Goal: Navigation & Orientation: Go to known website

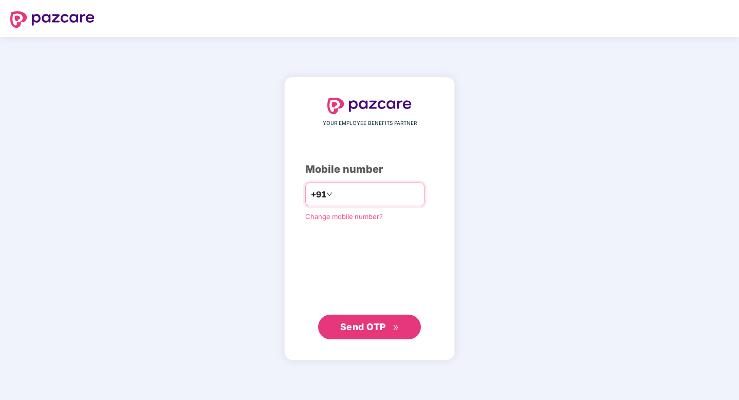
click at [358, 189] on input "number" at bounding box center [376, 194] width 84 height 16
type input "**********"
click at [380, 322] on span "Send OTP" at bounding box center [363, 326] width 46 height 11
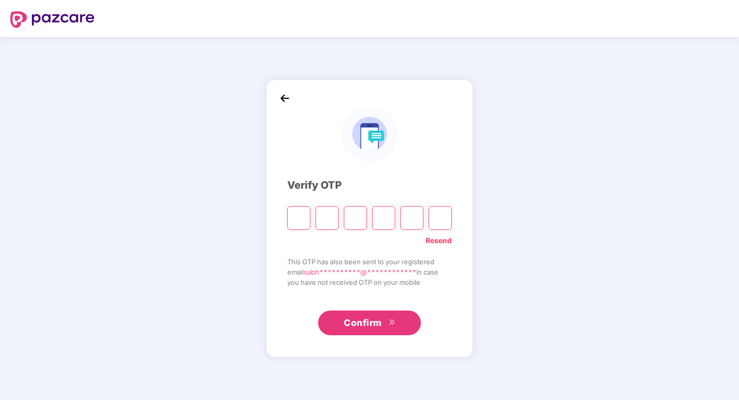
paste input "*"
type input "*"
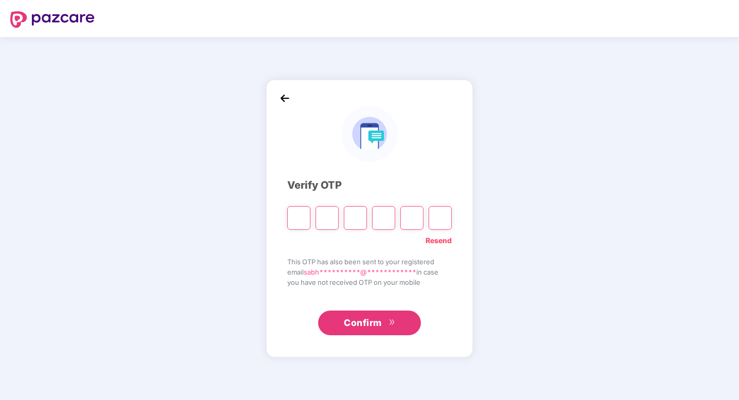
type input "*"
